Goal: Navigation & Orientation: Find specific page/section

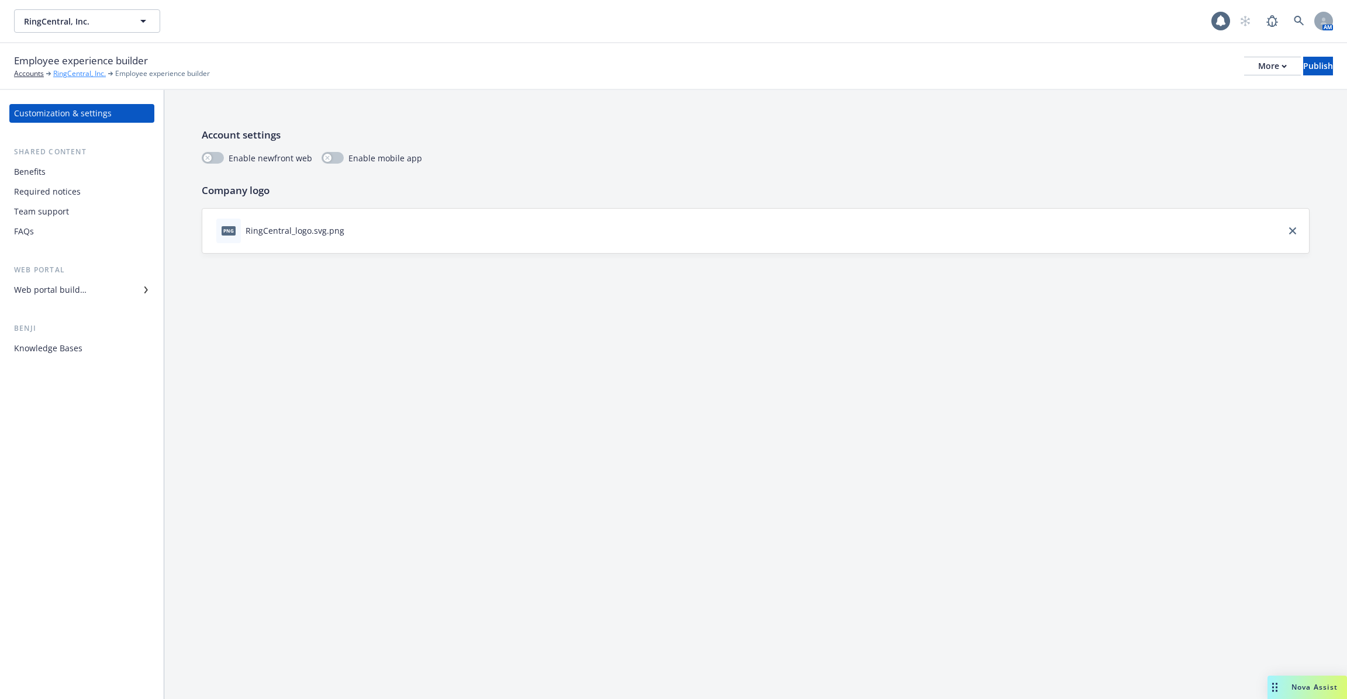
click at [72, 70] on link "RingCentral, Inc." at bounding box center [79, 73] width 53 height 11
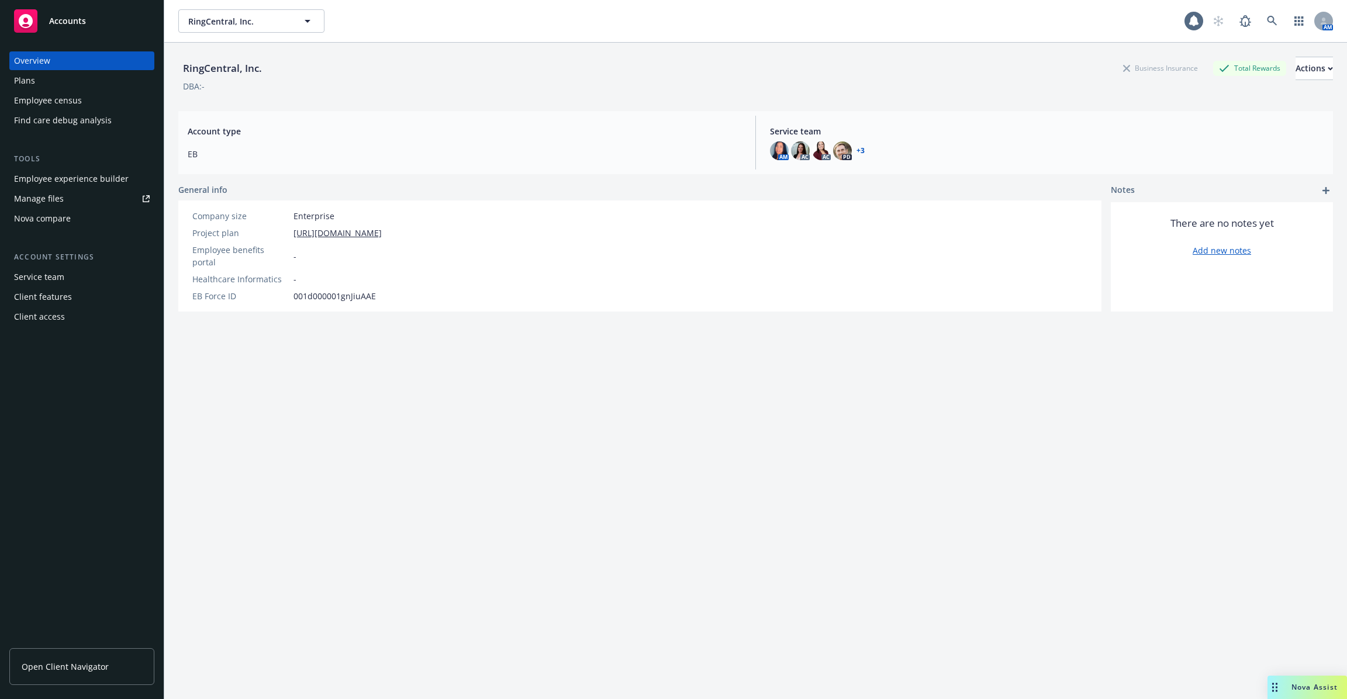
click at [77, 200] on link "Manage files" at bounding box center [81, 198] width 145 height 19
click at [92, 683] on link "Open Client Navigator" at bounding box center [81, 666] width 145 height 37
